Goal: Task Accomplishment & Management: Use online tool/utility

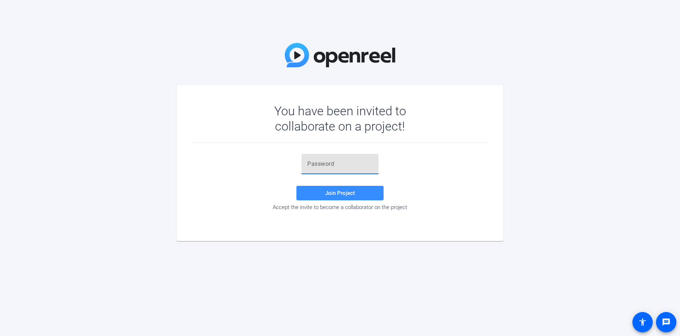
click at [335, 166] on input "text" at bounding box center [339, 163] width 65 height 9
paste input "3,LX2%"
type input "3,LX2%"
click at [344, 192] on span "Join Project" at bounding box center [340, 193] width 30 height 7
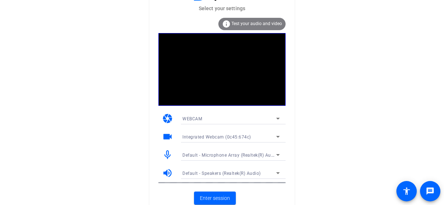
scroll to position [9, 0]
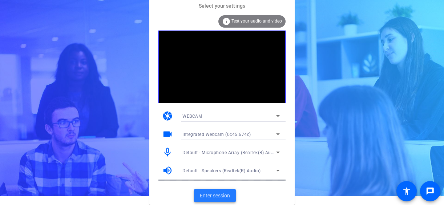
click at [211, 194] on span "Enter session" at bounding box center [215, 196] width 30 height 8
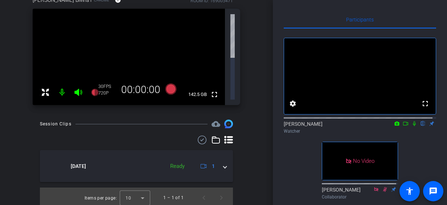
scroll to position [73, 0]
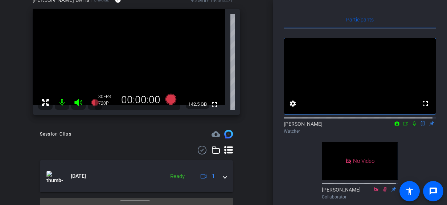
click at [412, 126] on icon at bounding box center [415, 123] width 6 height 5
click at [403, 126] on icon at bounding box center [406, 123] width 6 height 5
click at [369, 131] on div "[PERSON_NAME] Watcher" at bounding box center [360, 127] width 153 height 14
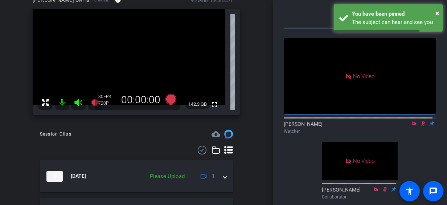
scroll to position [0, 0]
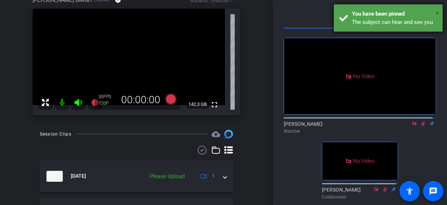
click at [438, 14] on span "×" at bounding box center [438, 13] width 4 height 9
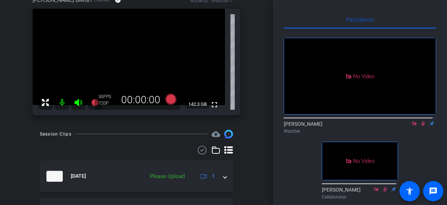
click at [421, 126] on icon at bounding box center [424, 123] width 6 height 5
click at [413, 125] on icon at bounding box center [415, 123] width 4 height 4
click at [413, 126] on icon at bounding box center [414, 123] width 3 height 5
click at [403, 126] on icon at bounding box center [406, 123] width 6 height 5
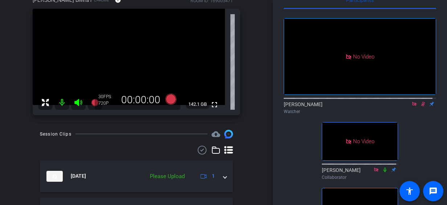
scroll to position [36, 0]
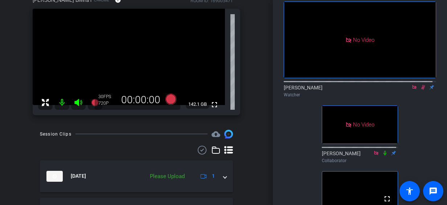
click at [421, 90] on icon at bounding box center [424, 87] width 6 height 5
click at [413, 89] on icon at bounding box center [415, 87] width 4 height 4
click at [412, 90] on icon at bounding box center [415, 87] width 6 height 5
click at [403, 90] on icon at bounding box center [406, 87] width 6 height 5
click at [421, 90] on icon at bounding box center [424, 87] width 6 height 5
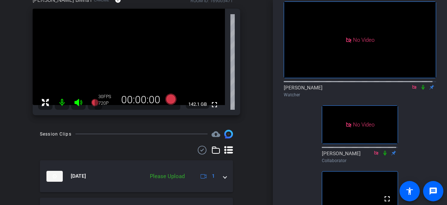
click at [413, 90] on icon at bounding box center [415, 87] width 6 height 5
click at [410, 90] on mat-icon at bounding box center [414, 87] width 9 height 7
click at [403, 90] on mat-icon at bounding box center [406, 87] width 9 height 7
click at [421, 90] on icon at bounding box center [424, 87] width 6 height 5
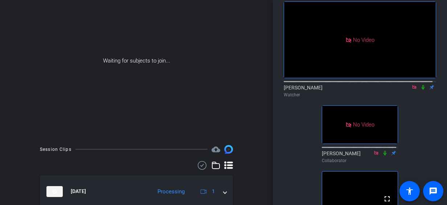
scroll to position [88, 0]
